Goal: Entertainment & Leisure: Consume media (video, audio)

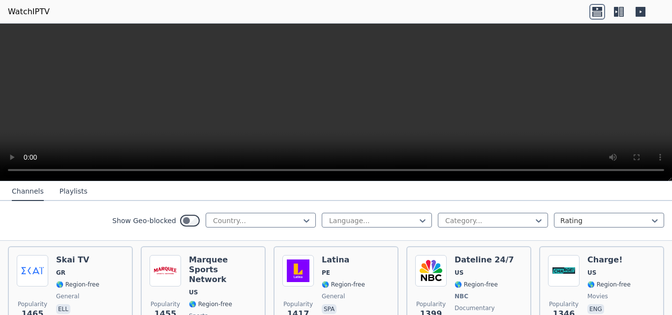
scroll to position [1132, 0]
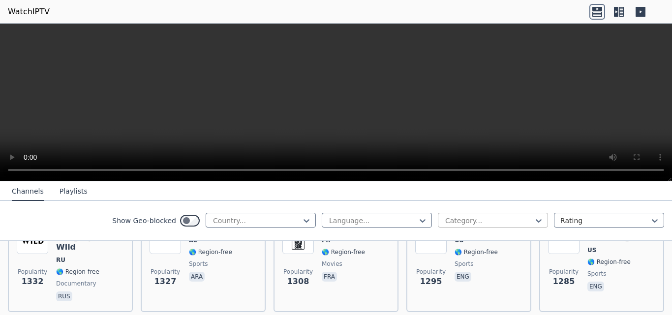
click at [514, 221] on div at bounding box center [489, 221] width 90 height 10
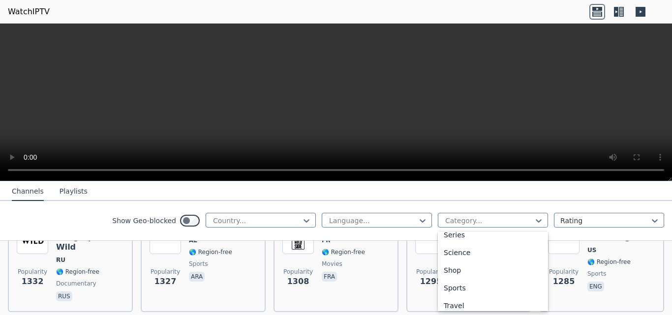
scroll to position [383, 0]
click at [452, 287] on div "Sports" at bounding box center [493, 284] width 110 height 18
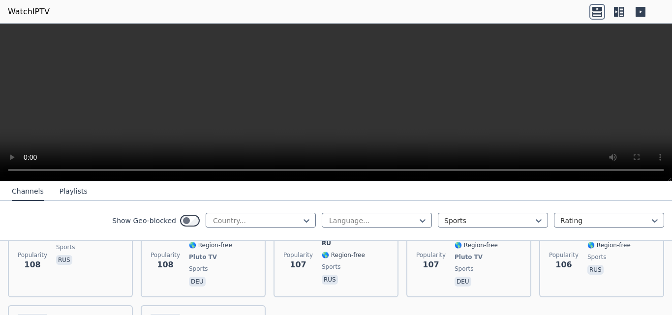
scroll to position [2307, 0]
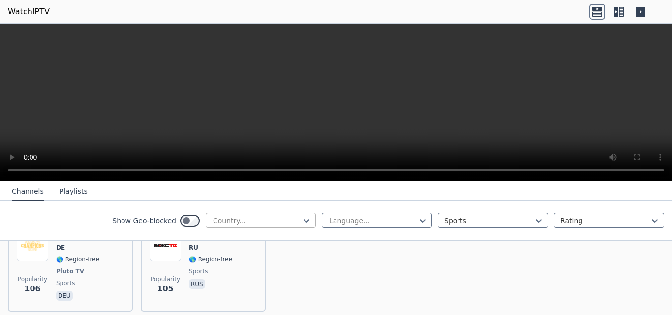
click at [280, 221] on div at bounding box center [257, 221] width 90 height 10
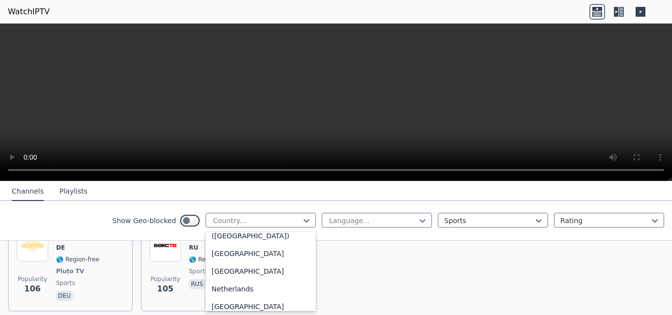
scroll to position [2399, 0]
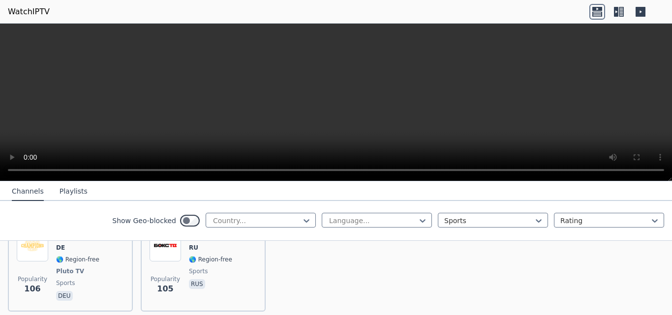
drag, startPoint x: 311, startPoint y: 283, endPoint x: 310, endPoint y: 252, distance: 31.5
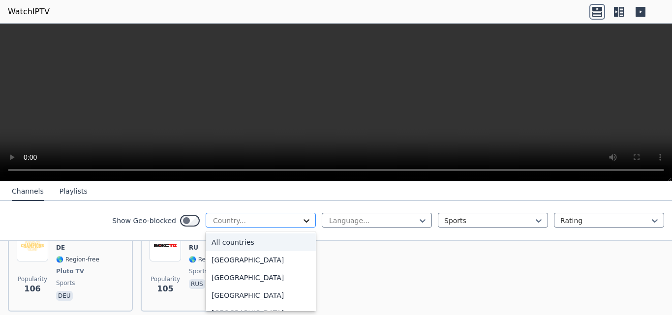
click at [302, 218] on icon at bounding box center [307, 221] width 10 height 10
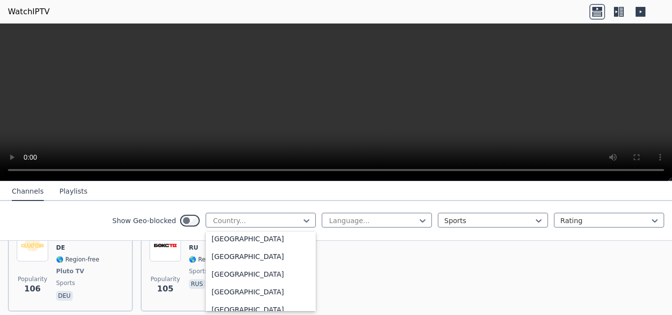
scroll to position [2563, 0]
click at [221, 308] on div "[GEOGRAPHIC_DATA]" at bounding box center [261, 310] width 110 height 18
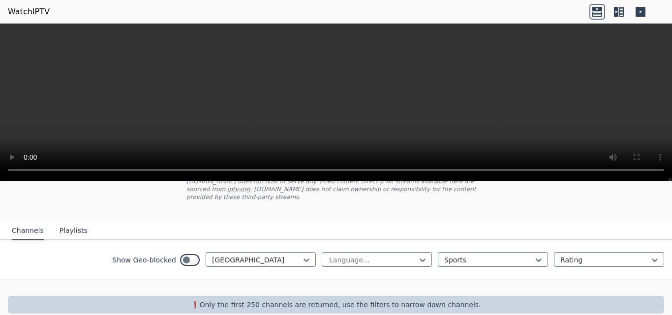
scroll to position [70, 0]
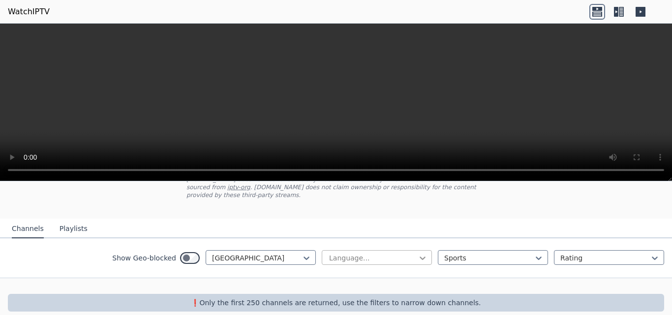
click at [418, 253] on icon at bounding box center [423, 258] width 10 height 10
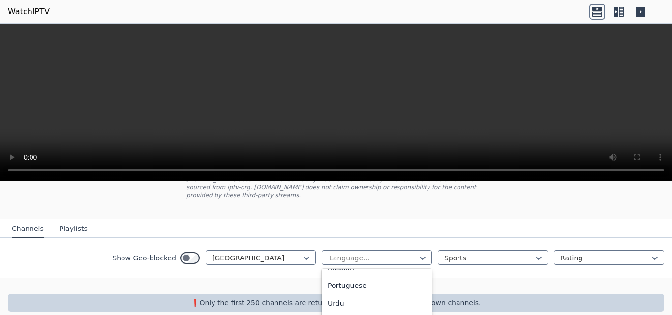
scroll to position [134, 0]
click at [340, 282] on div "Portuguese" at bounding box center [377, 287] width 110 height 18
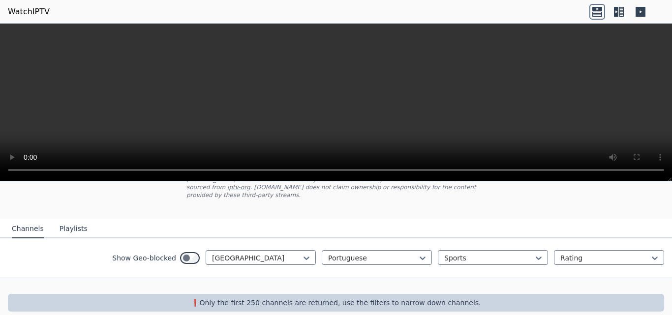
scroll to position [74, 0]
